Goal: Transaction & Acquisition: Purchase product/service

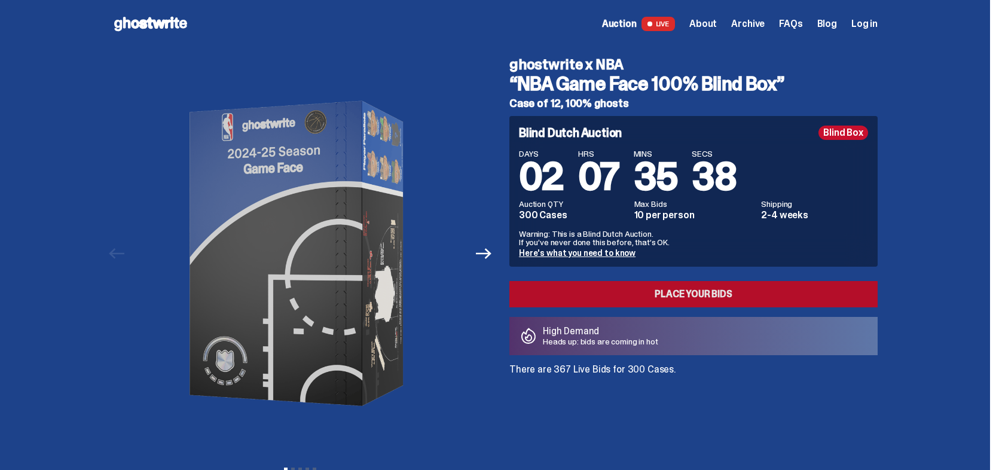
click at [647, 286] on link "Place your Bids" at bounding box center [693, 294] width 368 height 26
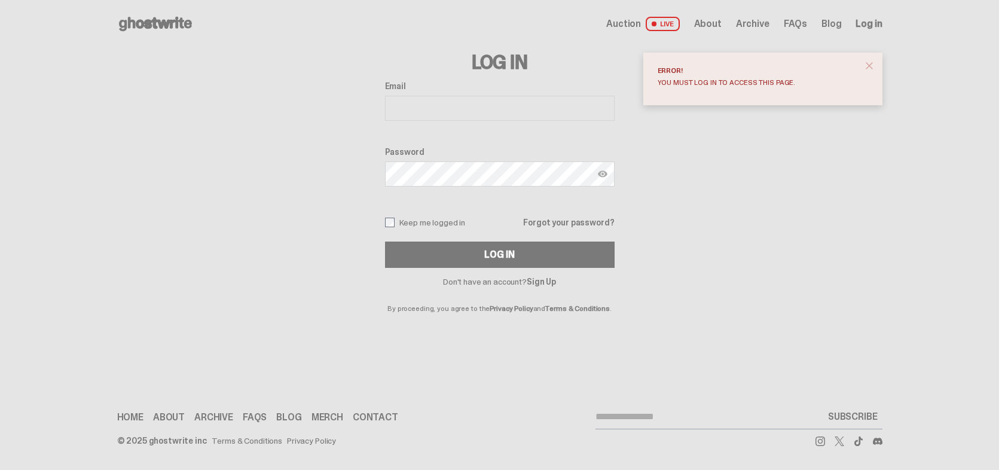
click at [876, 66] on button "close" at bounding box center [869, 66] width 22 height 22
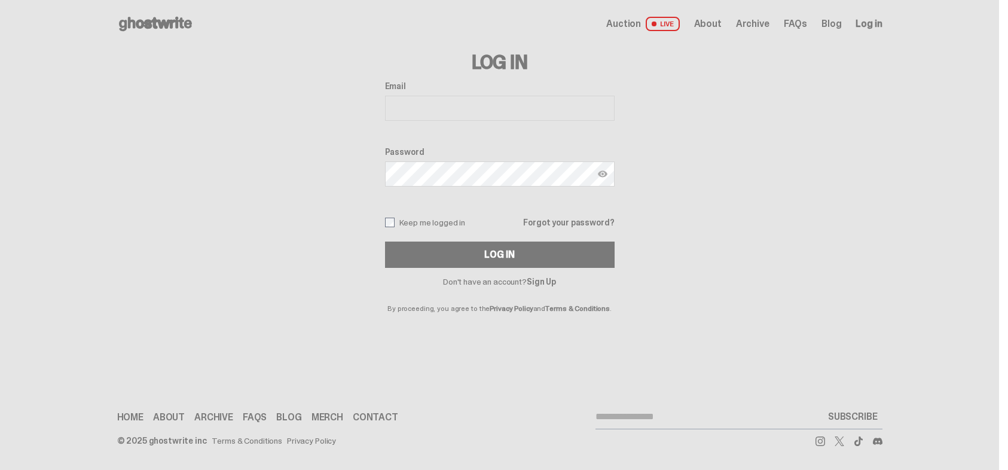
click at [548, 281] on link "Sign Up" at bounding box center [541, 281] width 29 height 11
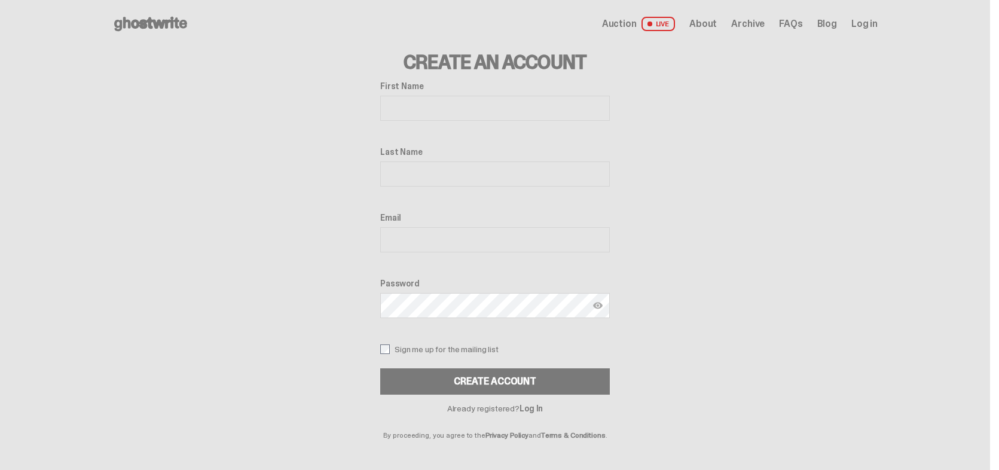
click at [446, 90] on label "First Name" at bounding box center [495, 86] width 230 height 10
click at [446, 96] on input "First Name" at bounding box center [495, 108] width 230 height 25
type input "*****"
type input "***"
type input "**********"
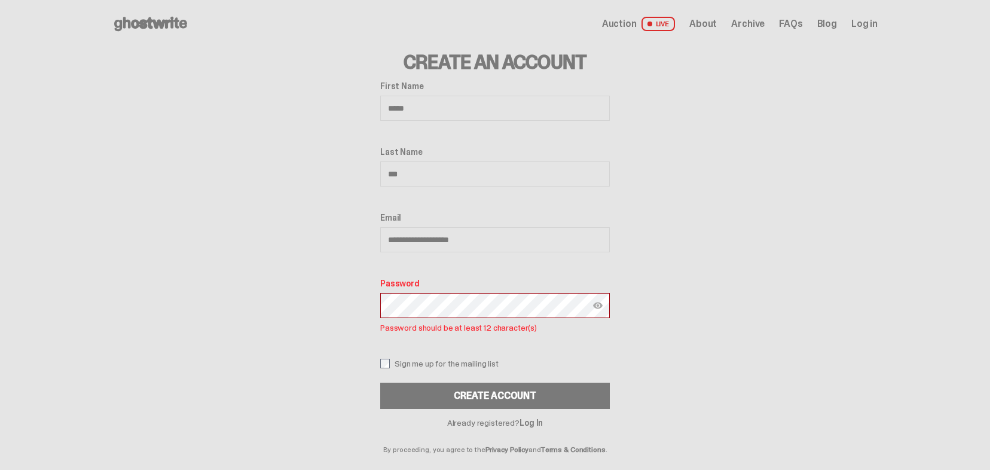
click at [380, 383] on button "Create Account" at bounding box center [495, 396] width 230 height 26
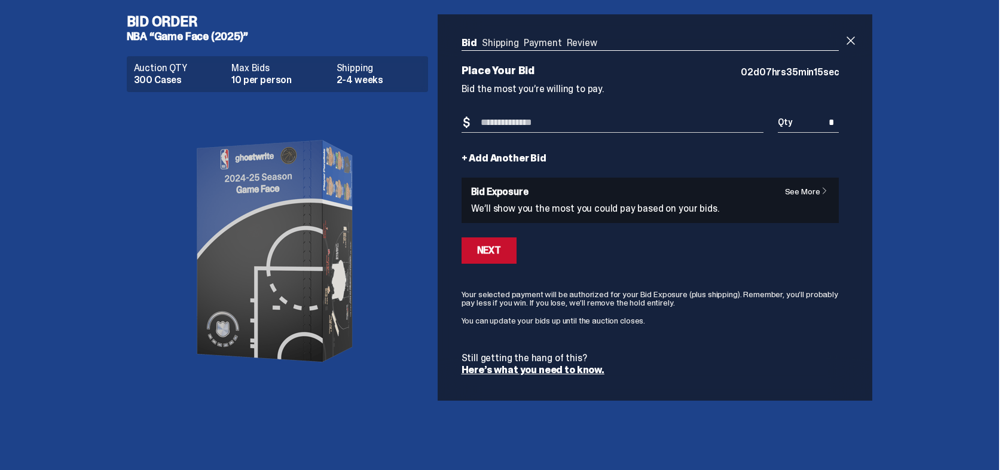
click at [813, 190] on link "See More" at bounding box center [810, 191] width 50 height 8
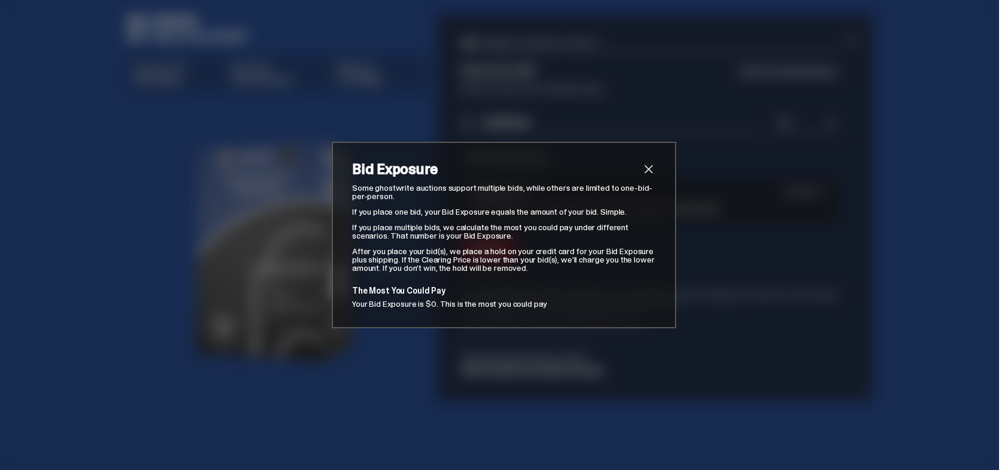
click at [646, 162] on span "close" at bounding box center [648, 169] width 14 height 14
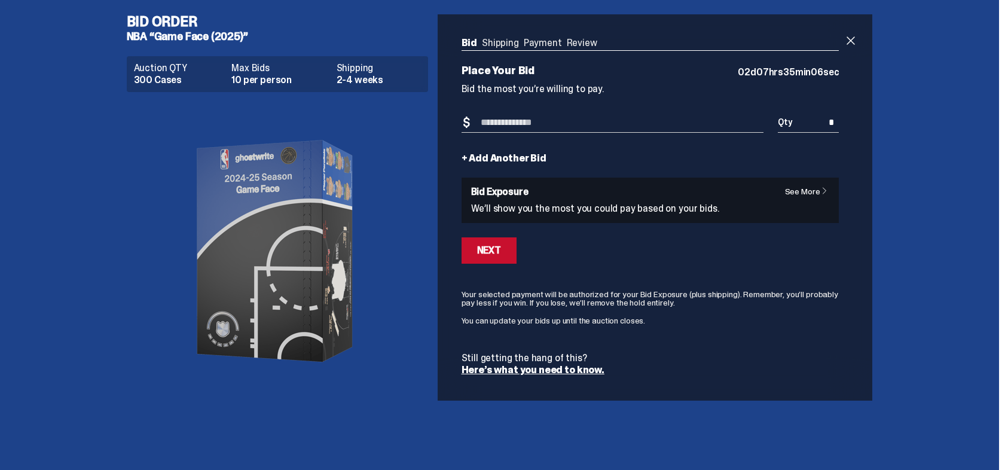
click at [538, 363] on p "Still getting the hang of this?" at bounding box center [650, 358] width 378 height 10
click at [548, 368] on link "Here’s what you need to know." at bounding box center [532, 369] width 143 height 13
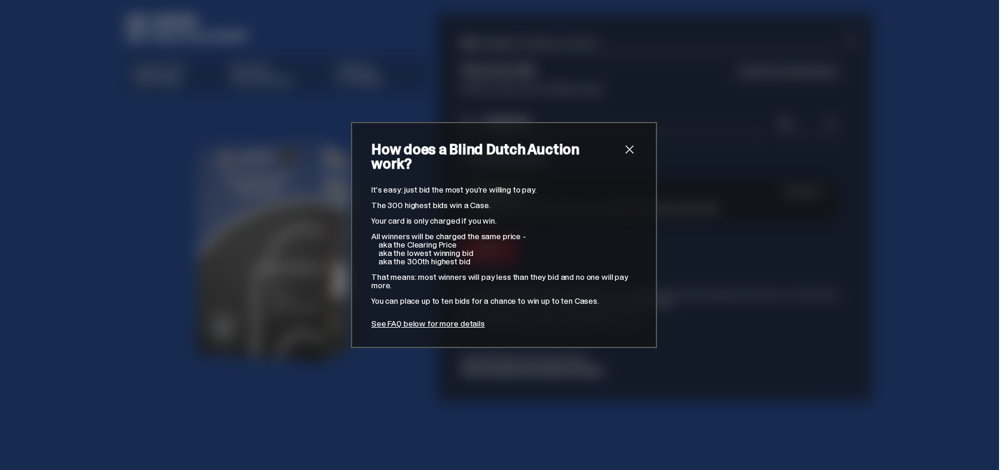
click at [454, 318] on link "See FAQ below for more details" at bounding box center [428, 323] width 114 height 11
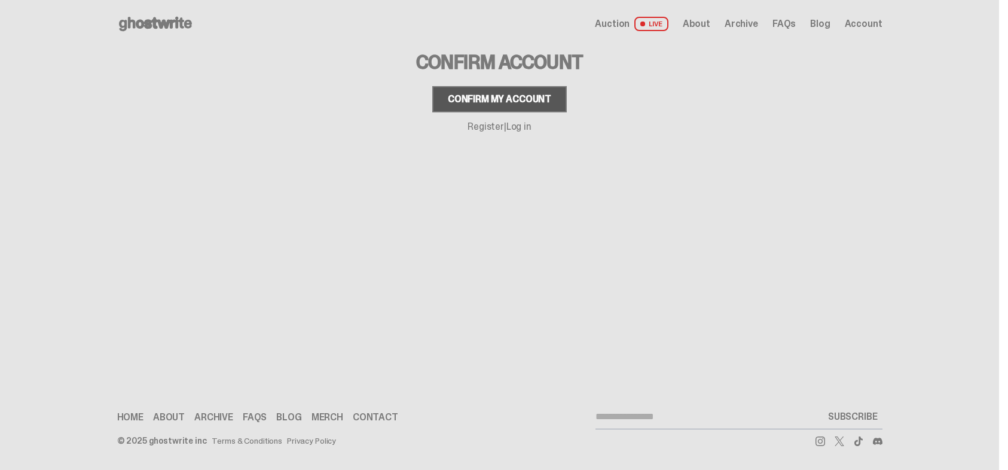
click at [489, 99] on div "Confirm my account" at bounding box center [499, 99] width 103 height 10
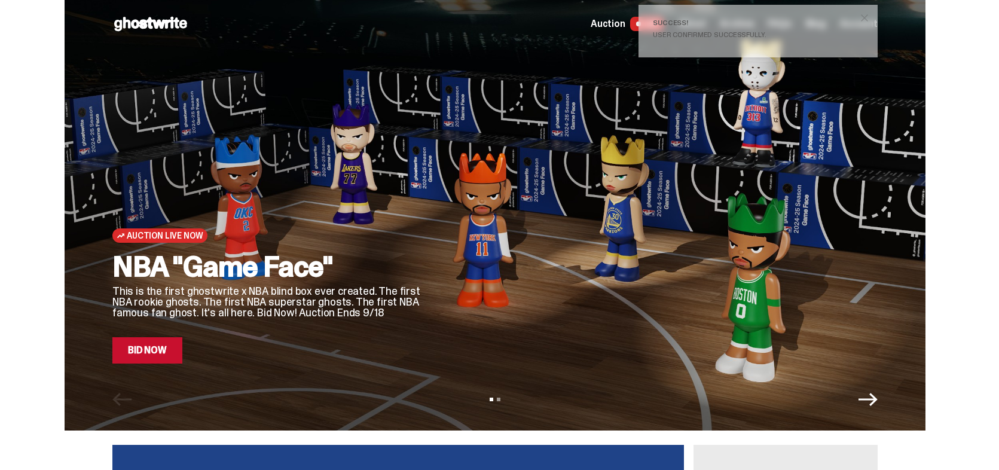
click at [877, 402] on icon "Next" at bounding box center [867, 399] width 19 height 13
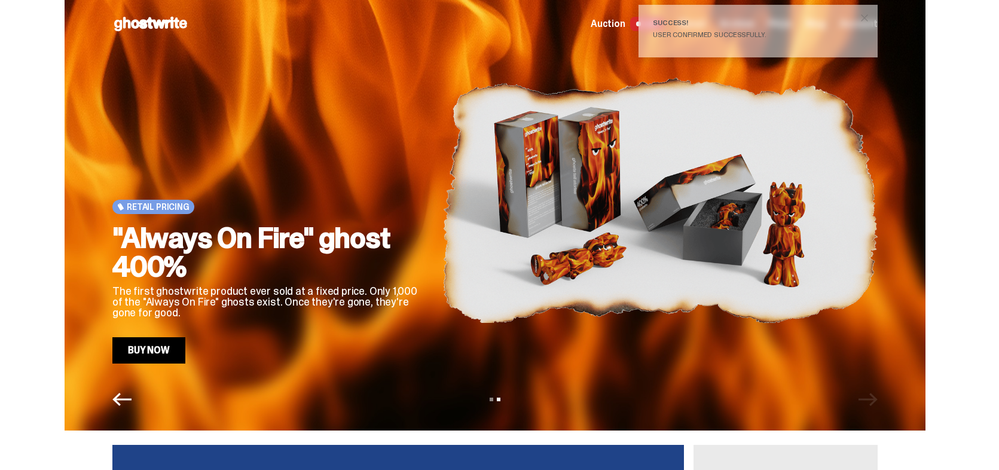
click at [118, 397] on icon "Previous" at bounding box center [121, 399] width 19 height 19
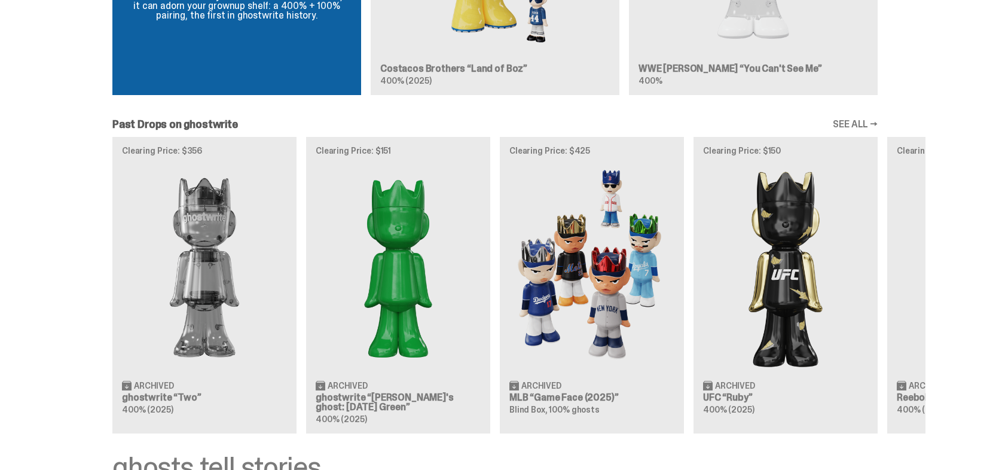
scroll to position [1375, 0]
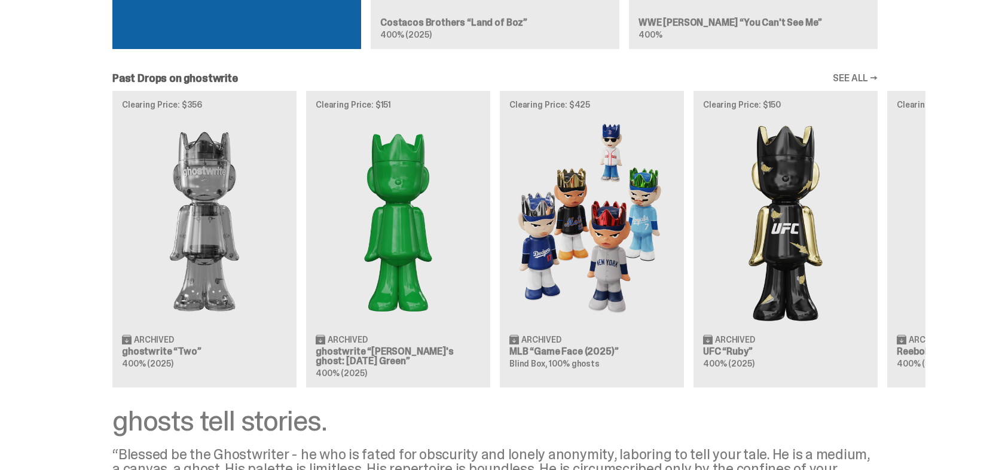
click at [866, 79] on link "SEE ALL →" at bounding box center [855, 79] width 45 height 10
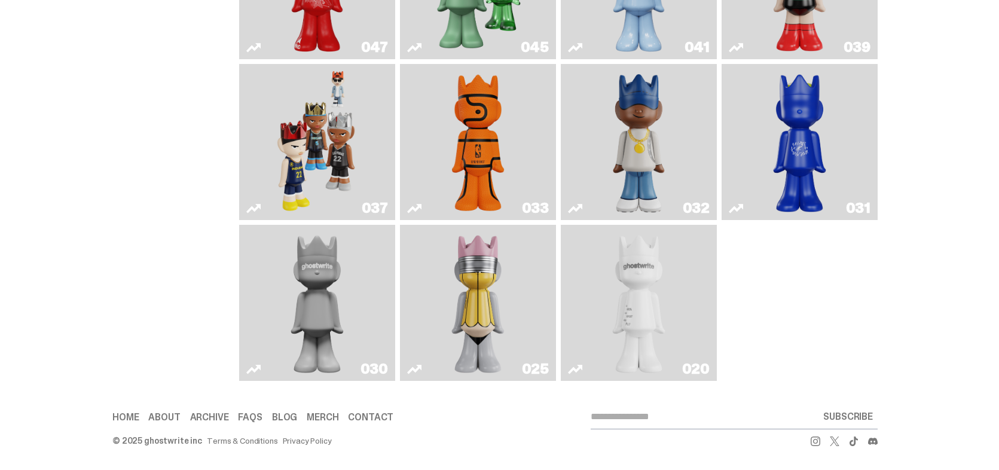
scroll to position [551, 0]
click at [365, 154] on link "037" at bounding box center [317, 142] width 142 height 146
